Goal: Task Accomplishment & Management: Manage account settings

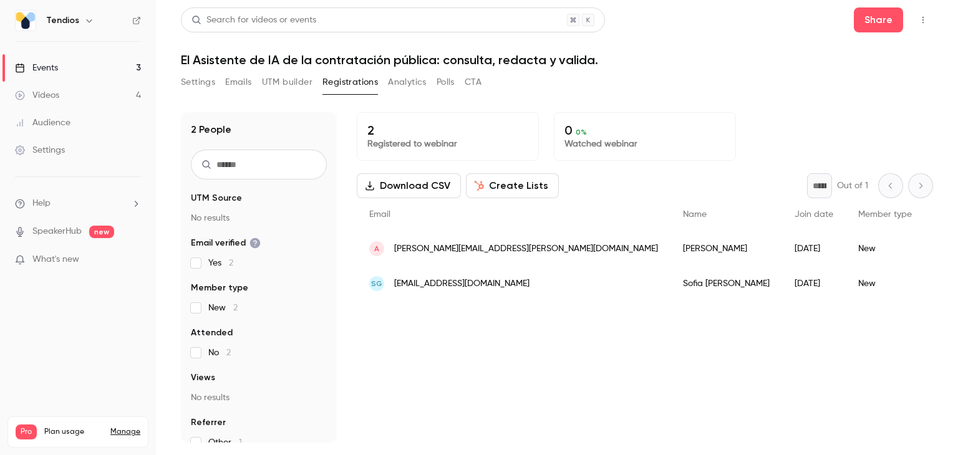
click at [200, 82] on button "Settings" at bounding box center [198, 82] width 34 height 20
